Goal: Task Accomplishment & Management: Manage account settings

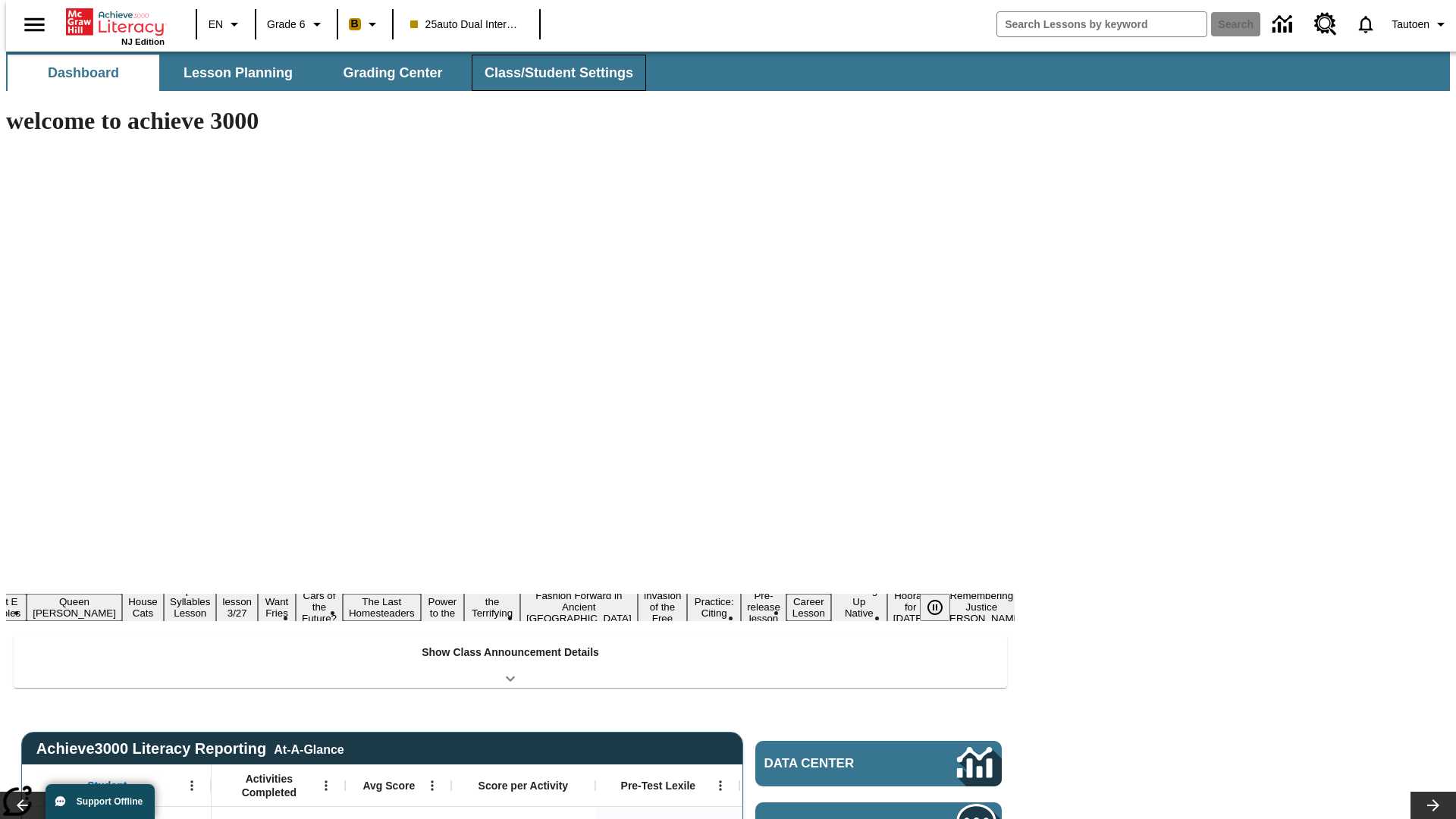
click at [550, 72] on button "Class/Student Settings" at bounding box center [559, 73] width 174 height 37
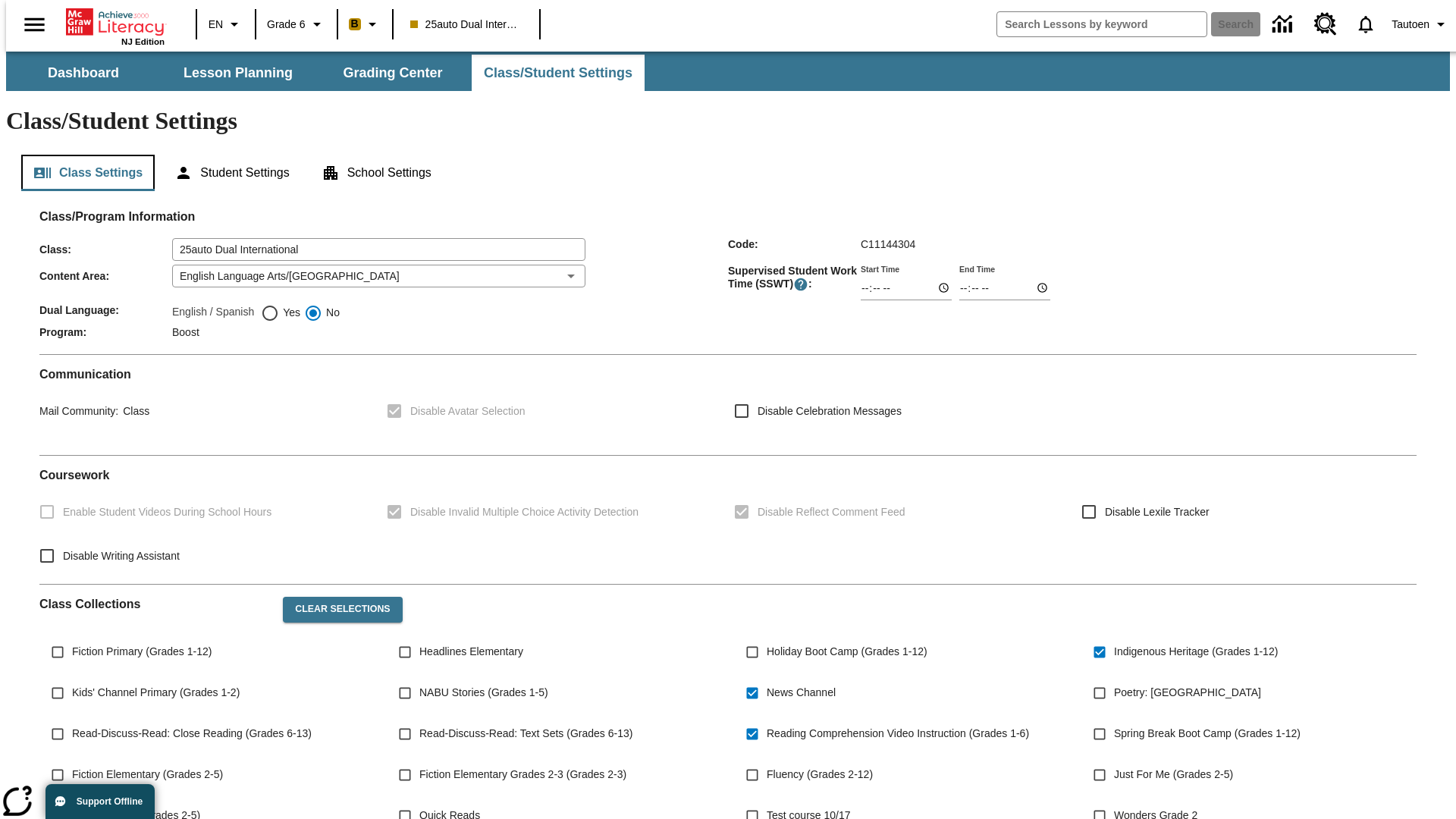
click at [82, 155] on button "Class Settings" at bounding box center [87, 173] width 133 height 37
click at [281, 304] on span "Yes" at bounding box center [289, 312] width 21 height 16
click at [279, 304] on input "Yes" at bounding box center [270, 313] width 18 height 18
radio input "true"
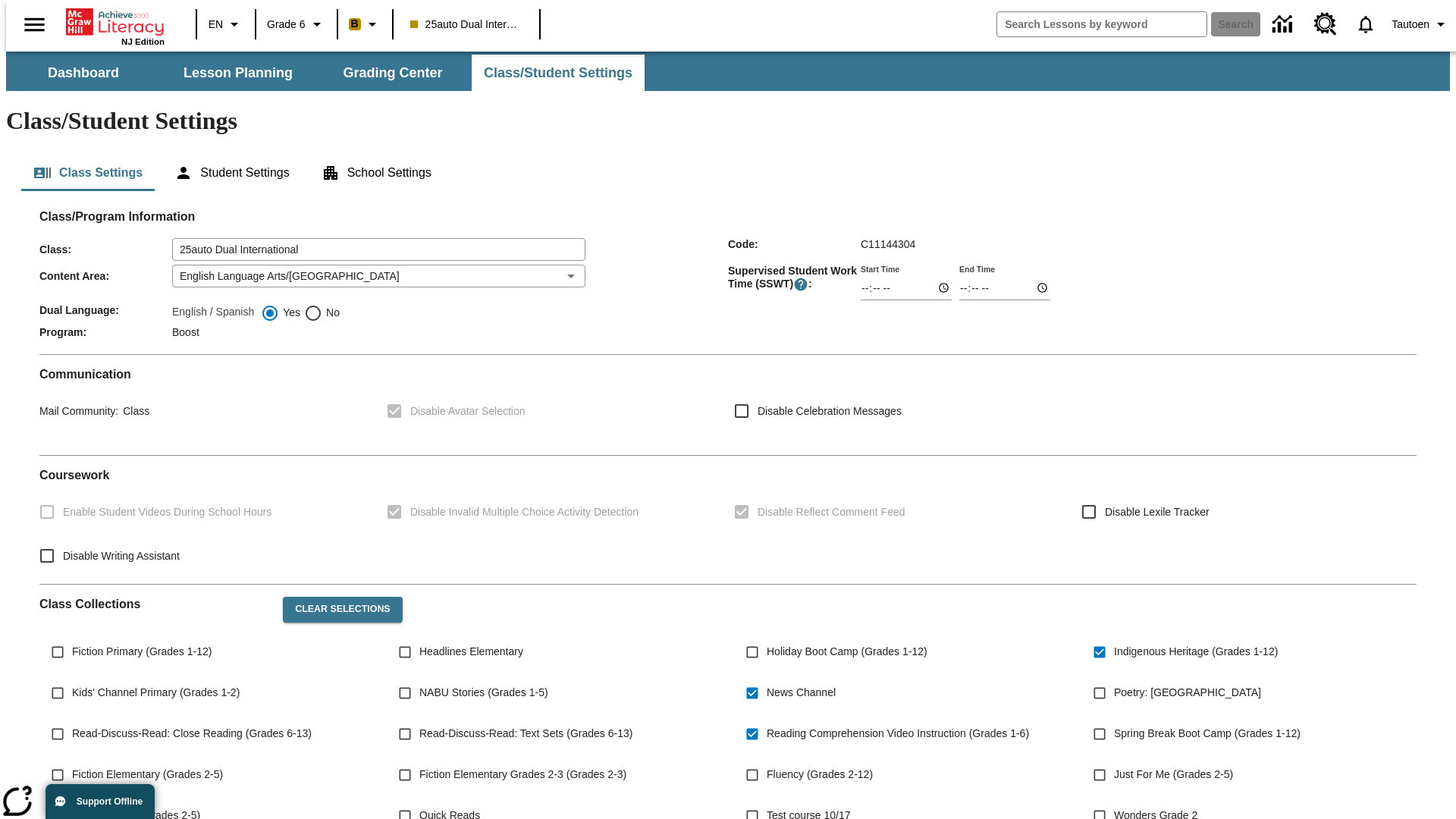
scroll to position [222, 0]
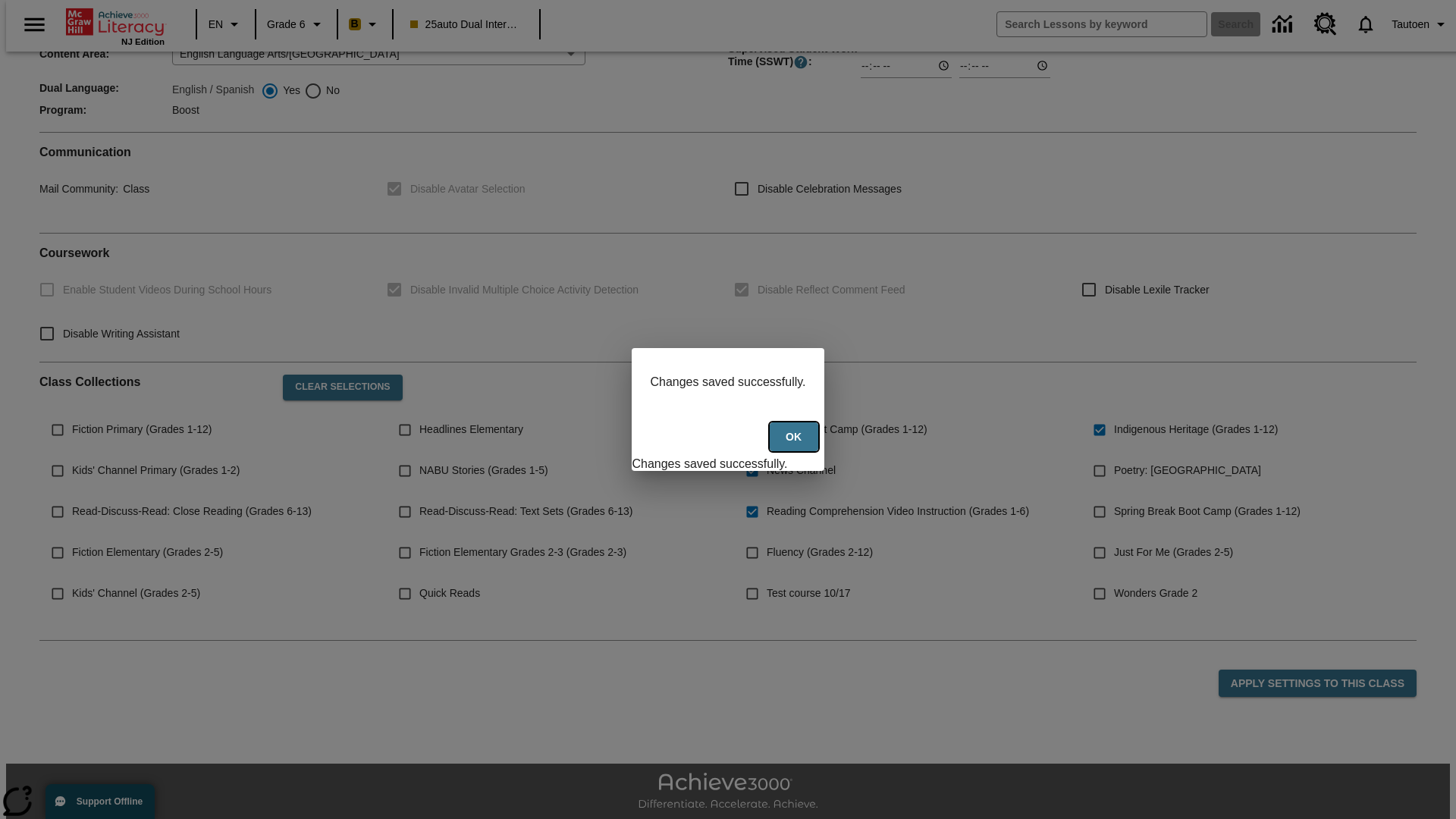
click at [795, 445] on button "Ok" at bounding box center [794, 437] width 49 height 29
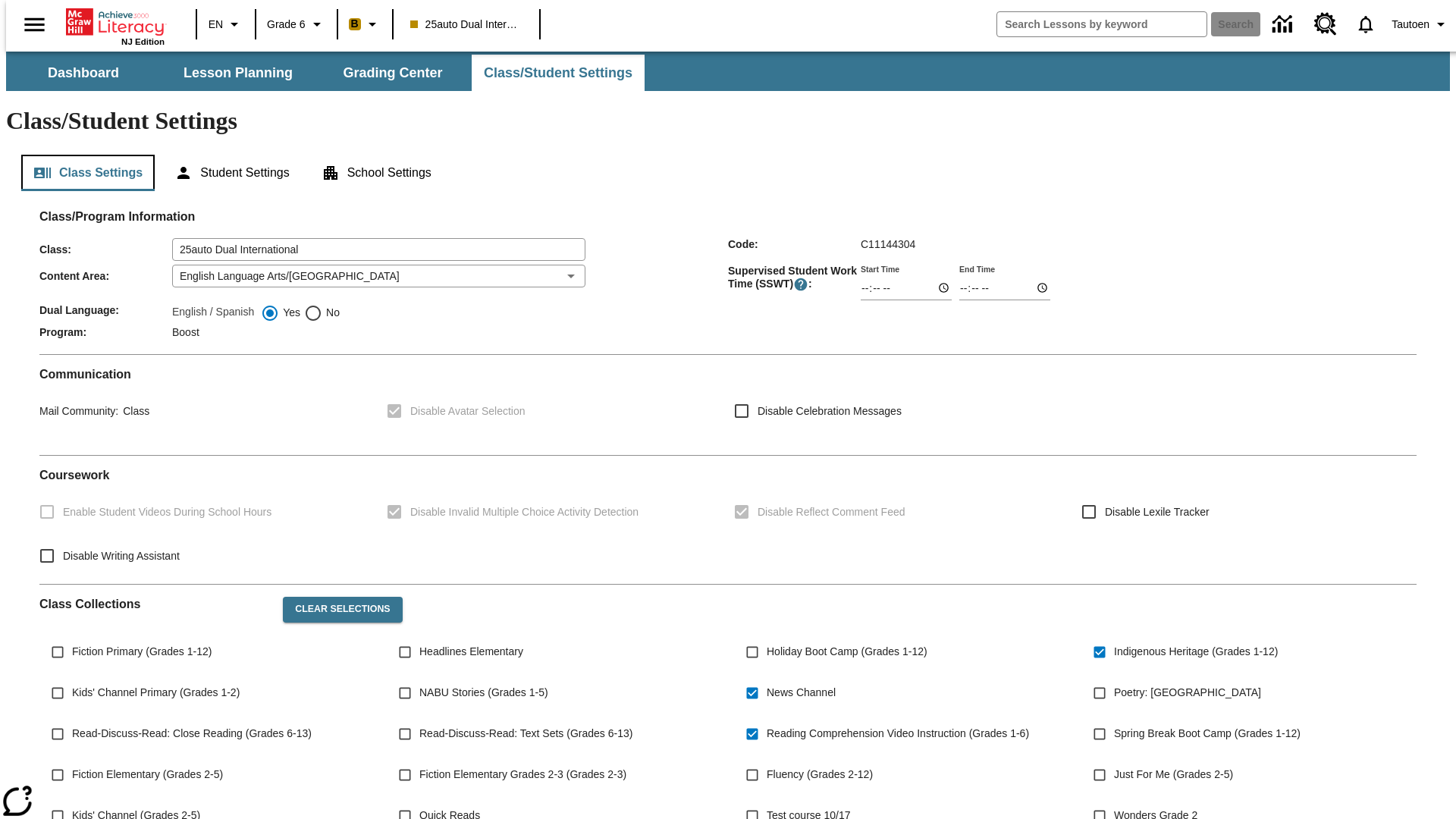
click at [82, 155] on button "Class Settings" at bounding box center [87, 173] width 133 height 37
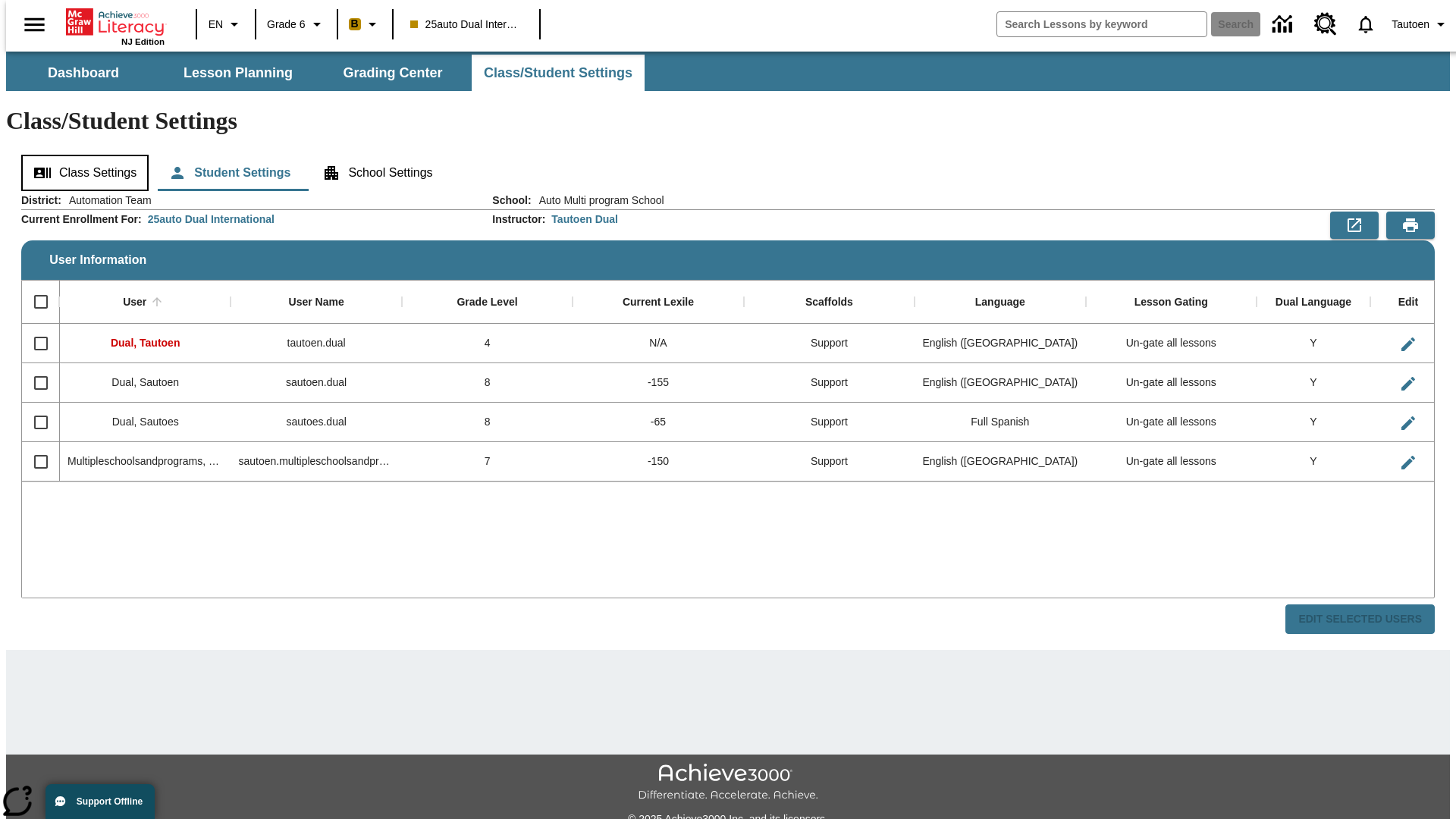
click at [80, 155] on button "Class Settings" at bounding box center [84, 173] width 128 height 37
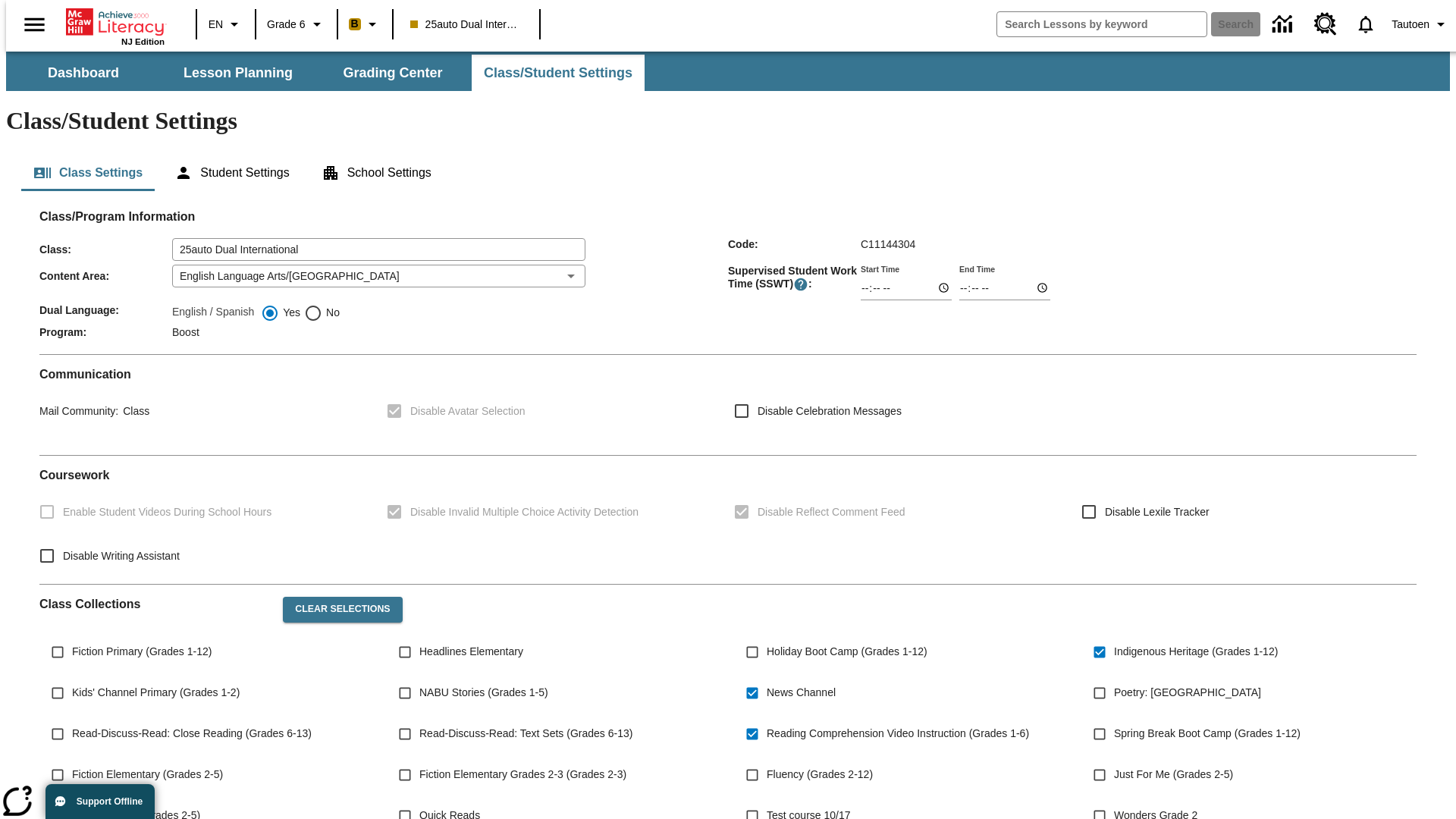
click at [322, 304] on span "No" at bounding box center [330, 312] width 17 height 16
click at [322, 304] on input "No" at bounding box center [313, 313] width 18 height 18
radio input "true"
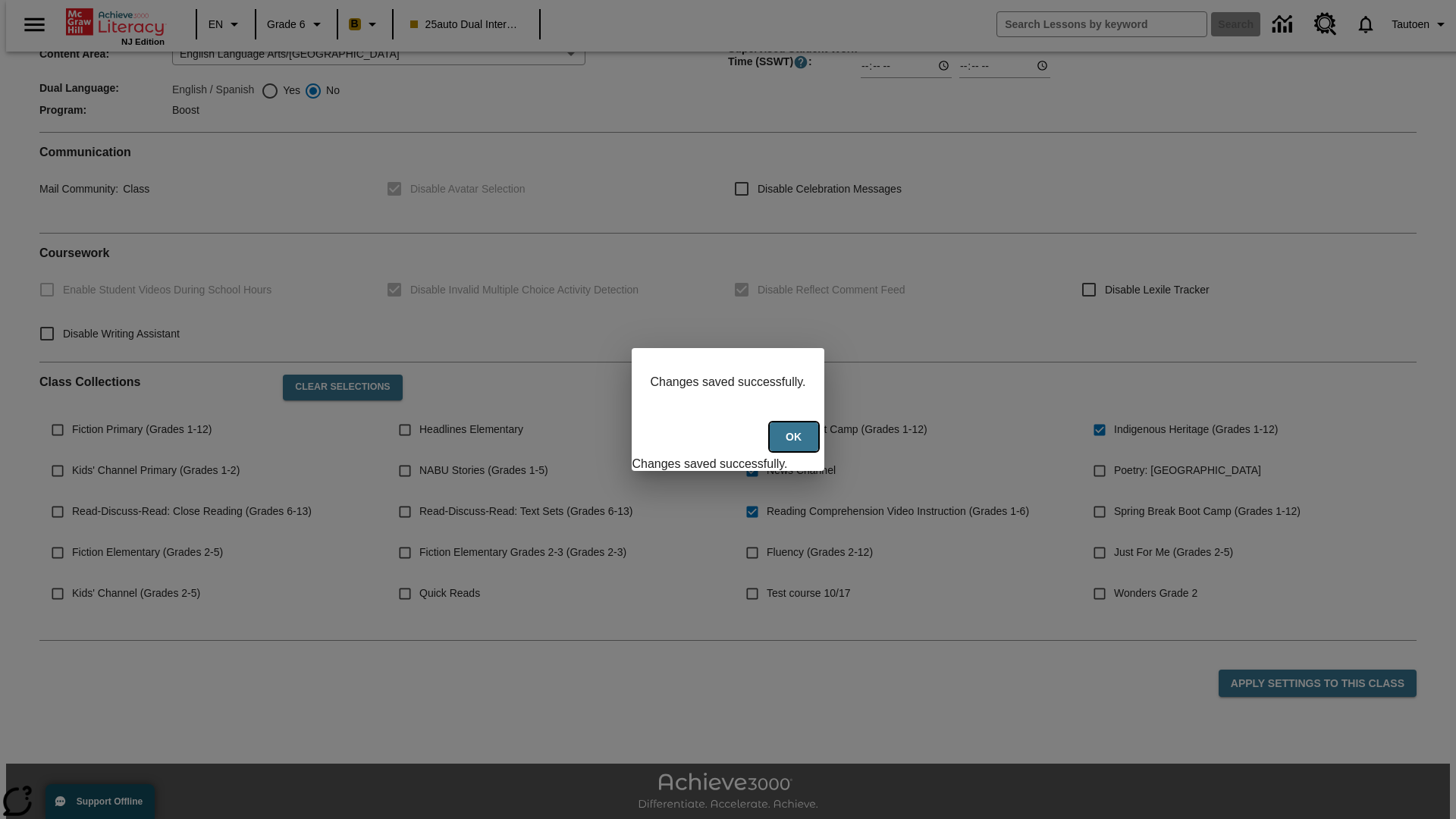
click at [795, 445] on button "Ok" at bounding box center [794, 437] width 49 height 29
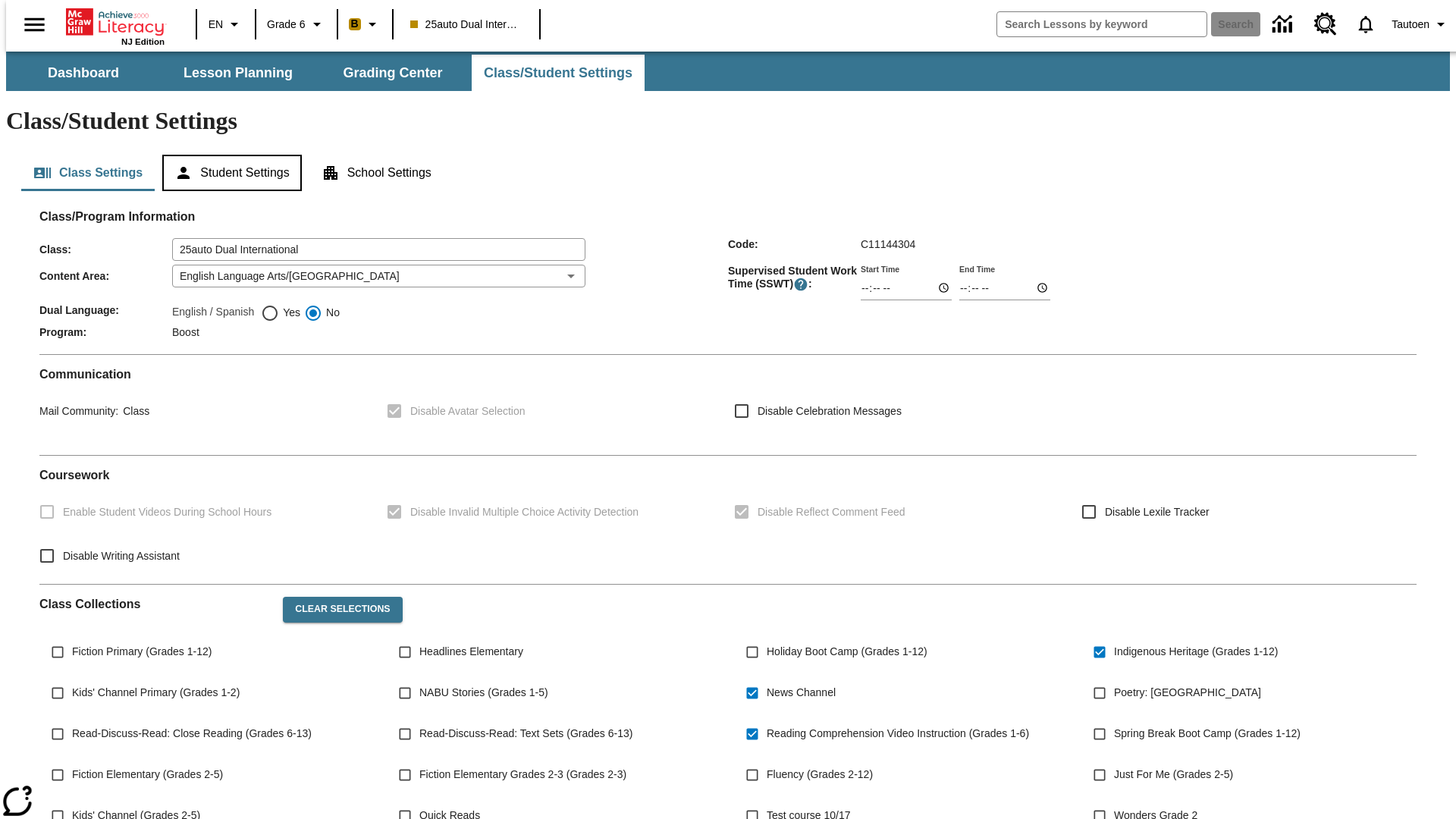
click at [228, 155] on button "Student Settings" at bounding box center [231, 173] width 139 height 37
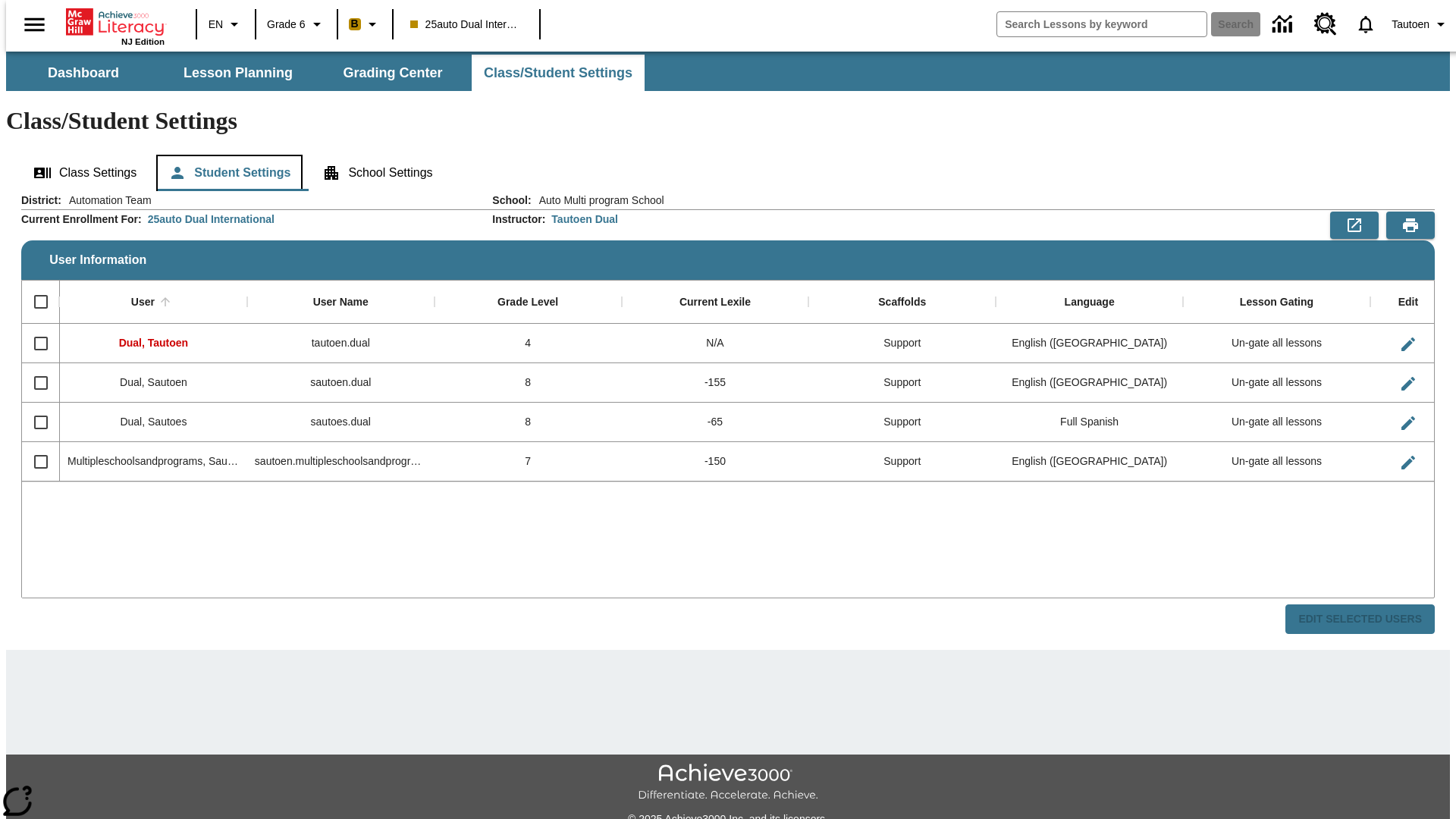
scroll to position [33, 0]
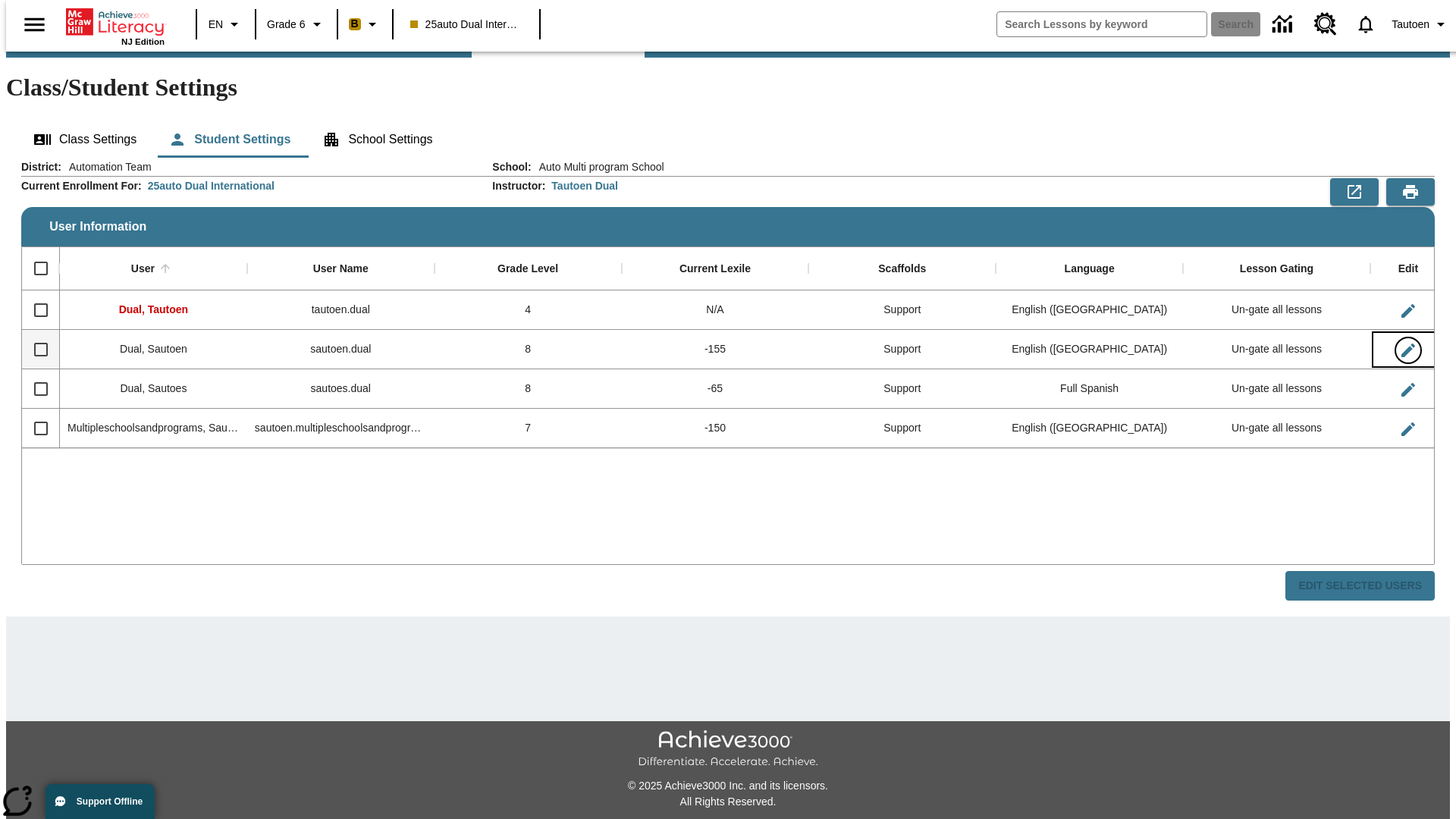
click at [1401, 343] on icon "Edit User" at bounding box center [1407, 349] width 14 height 14
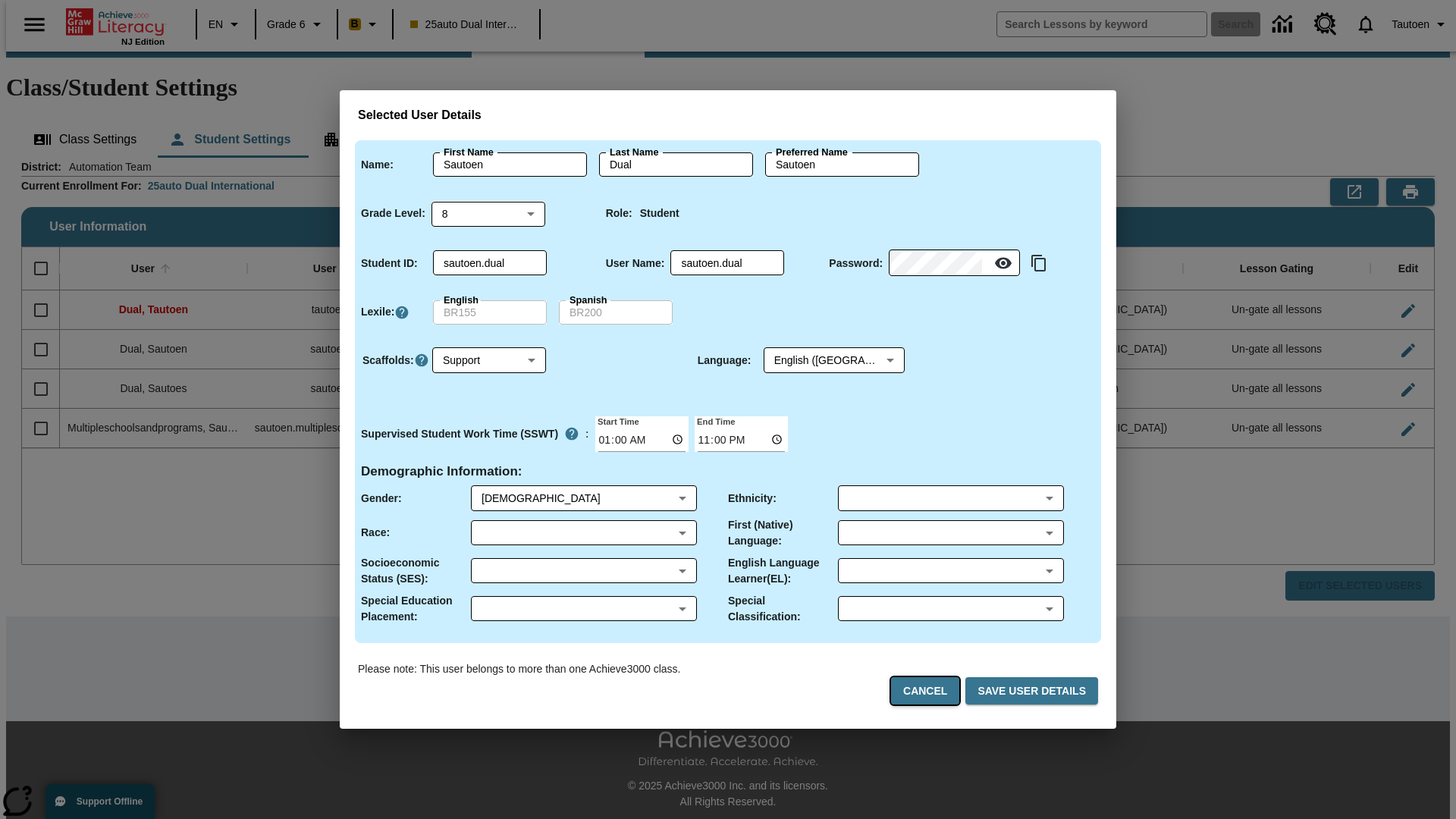
click at [931, 691] on button "Cancel" at bounding box center [925, 691] width 68 height 28
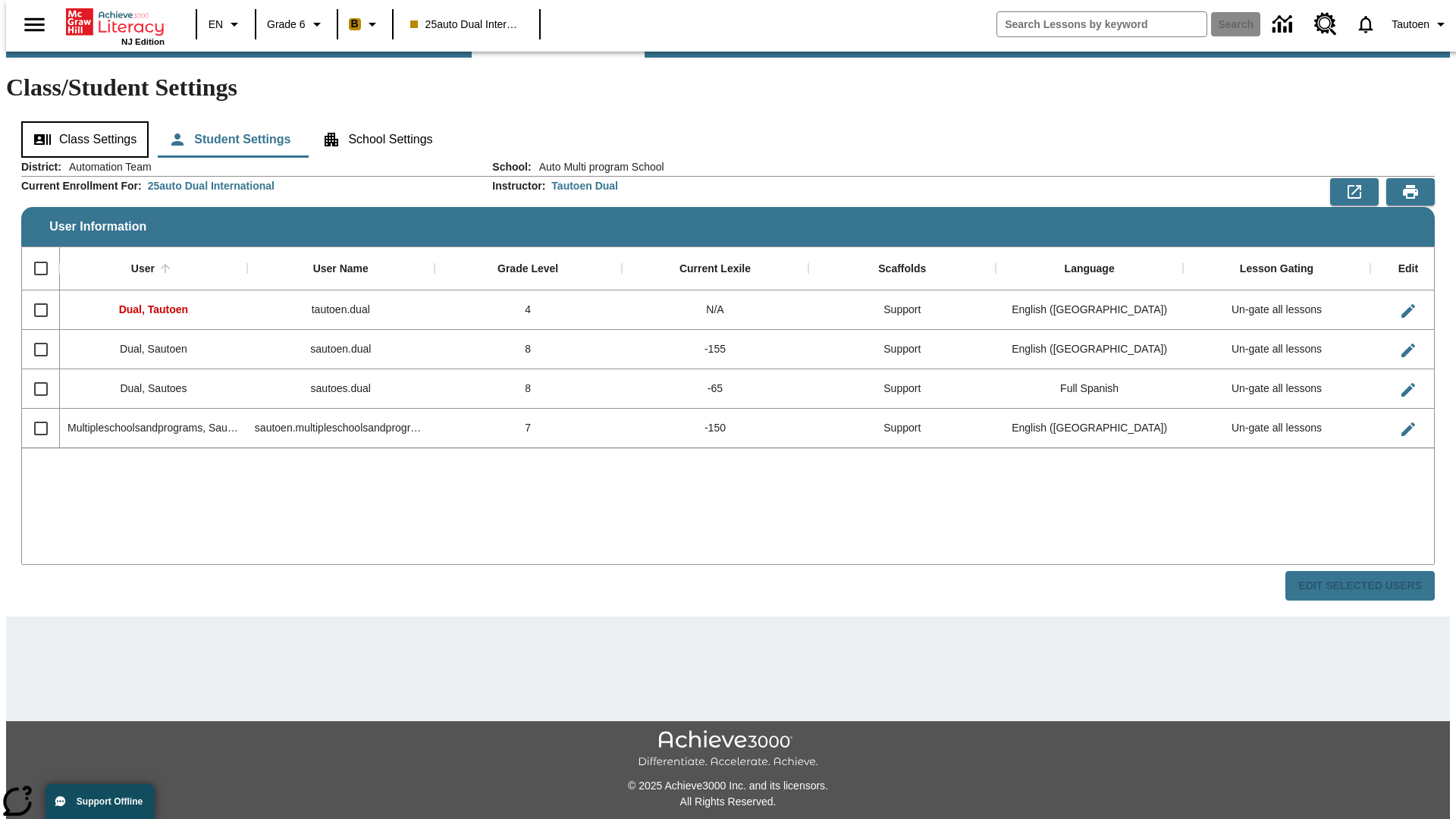
click at [80, 121] on button "Class Settings" at bounding box center [84, 139] width 128 height 37
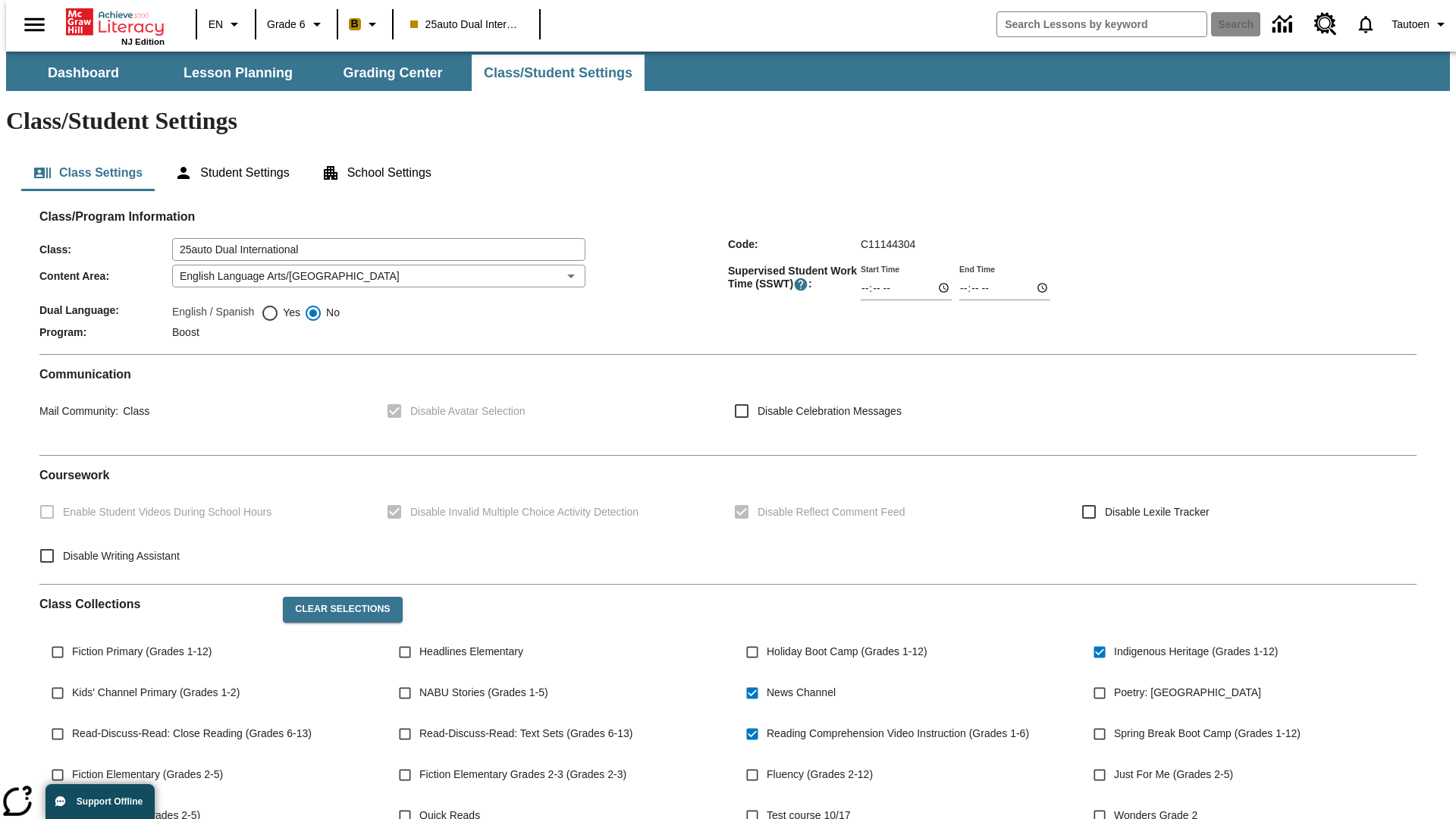
click at [281, 304] on span "Yes" at bounding box center [289, 312] width 21 height 16
click at [279, 304] on input "Yes" at bounding box center [270, 313] width 18 height 18
radio input "true"
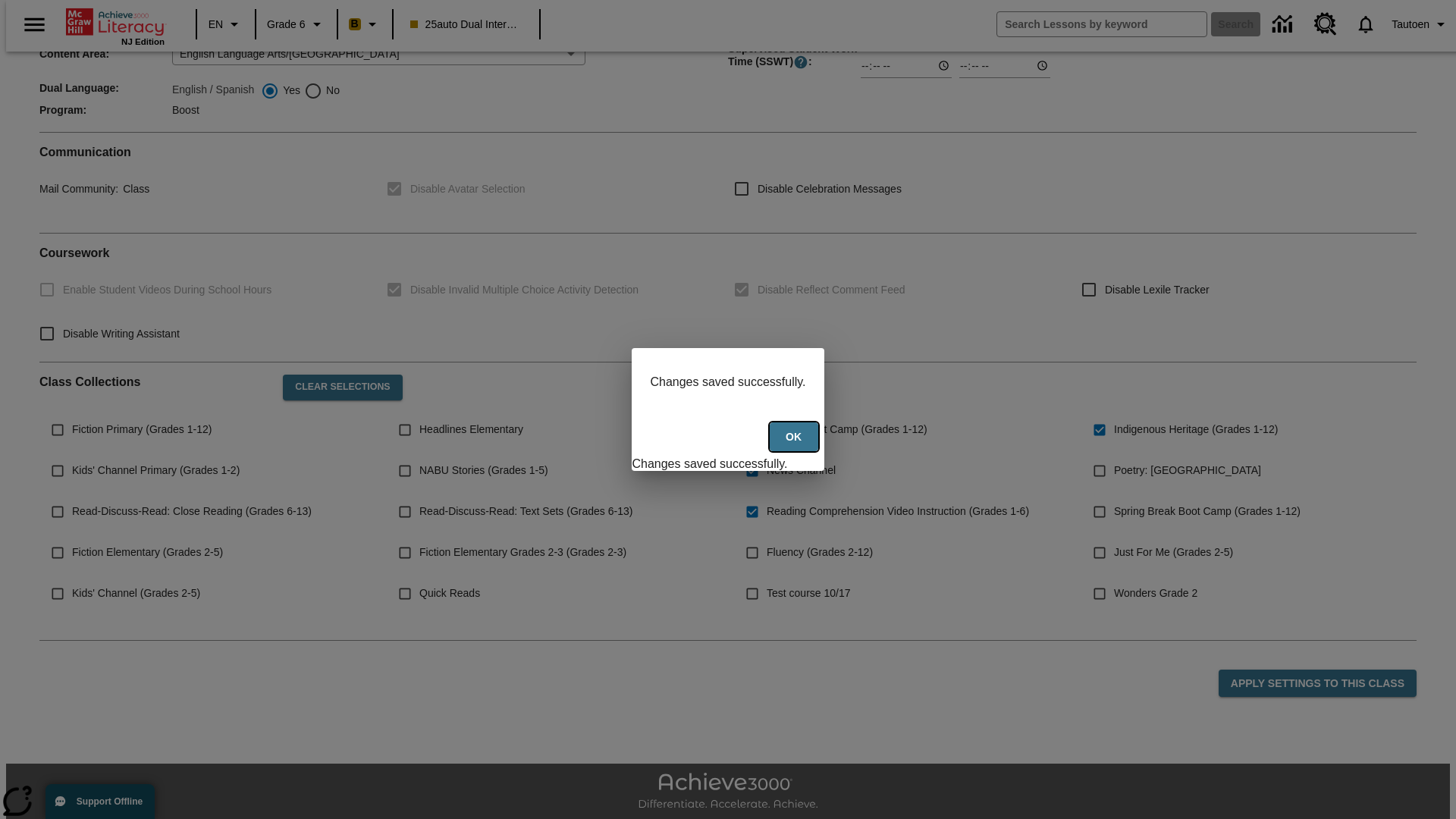
click at [795, 445] on button "Ok" at bounding box center [794, 437] width 49 height 29
